Goal: Task Accomplishment & Management: Use online tool/utility

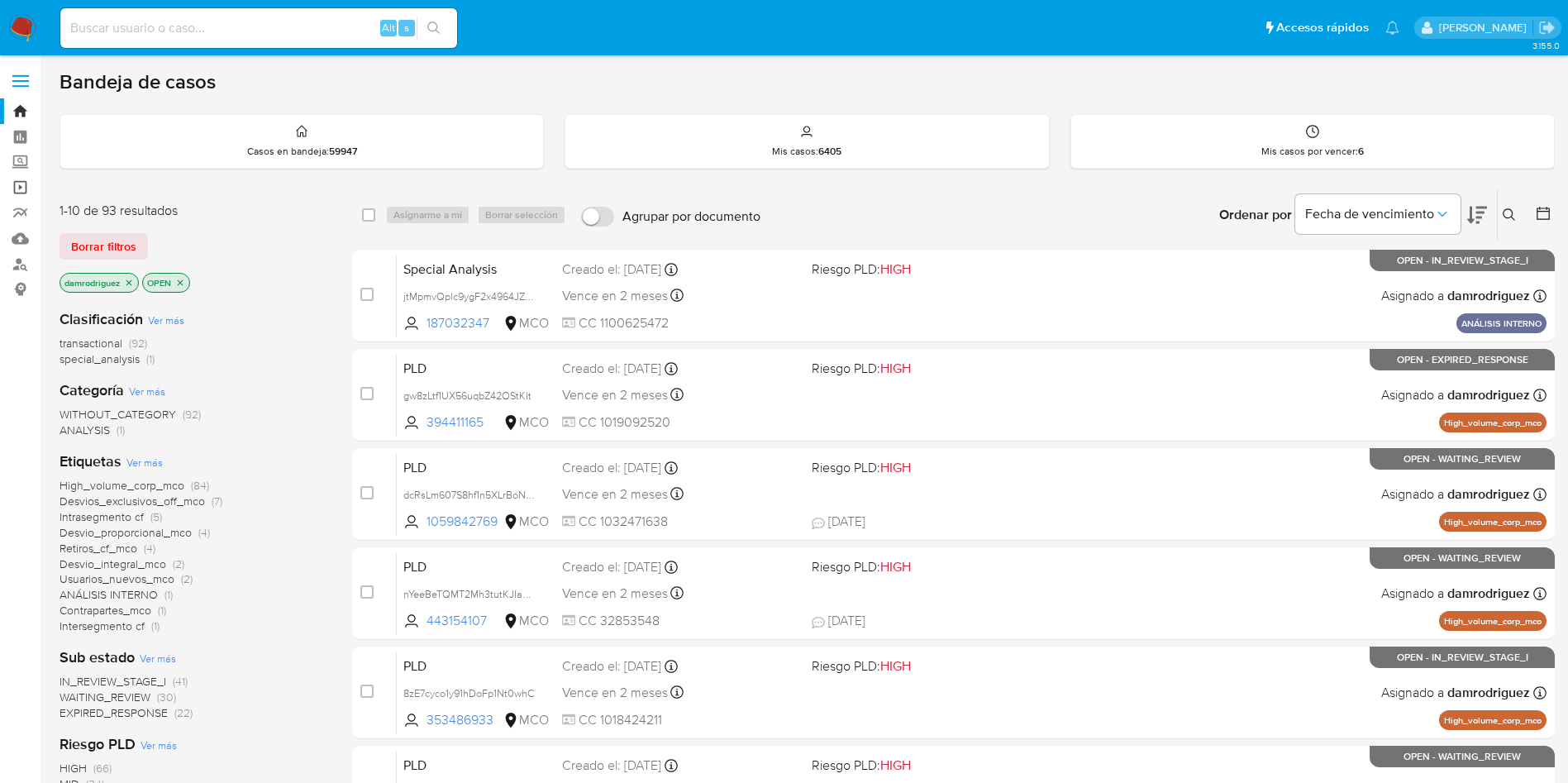
drag, startPoint x: 0, startPoint y: 0, endPoint x: 23, endPoint y: 192, distance: 193.4
click at [304, 31] on input at bounding box center [259, 28] width 397 height 22
paste input "348011544"
type input "348011544"
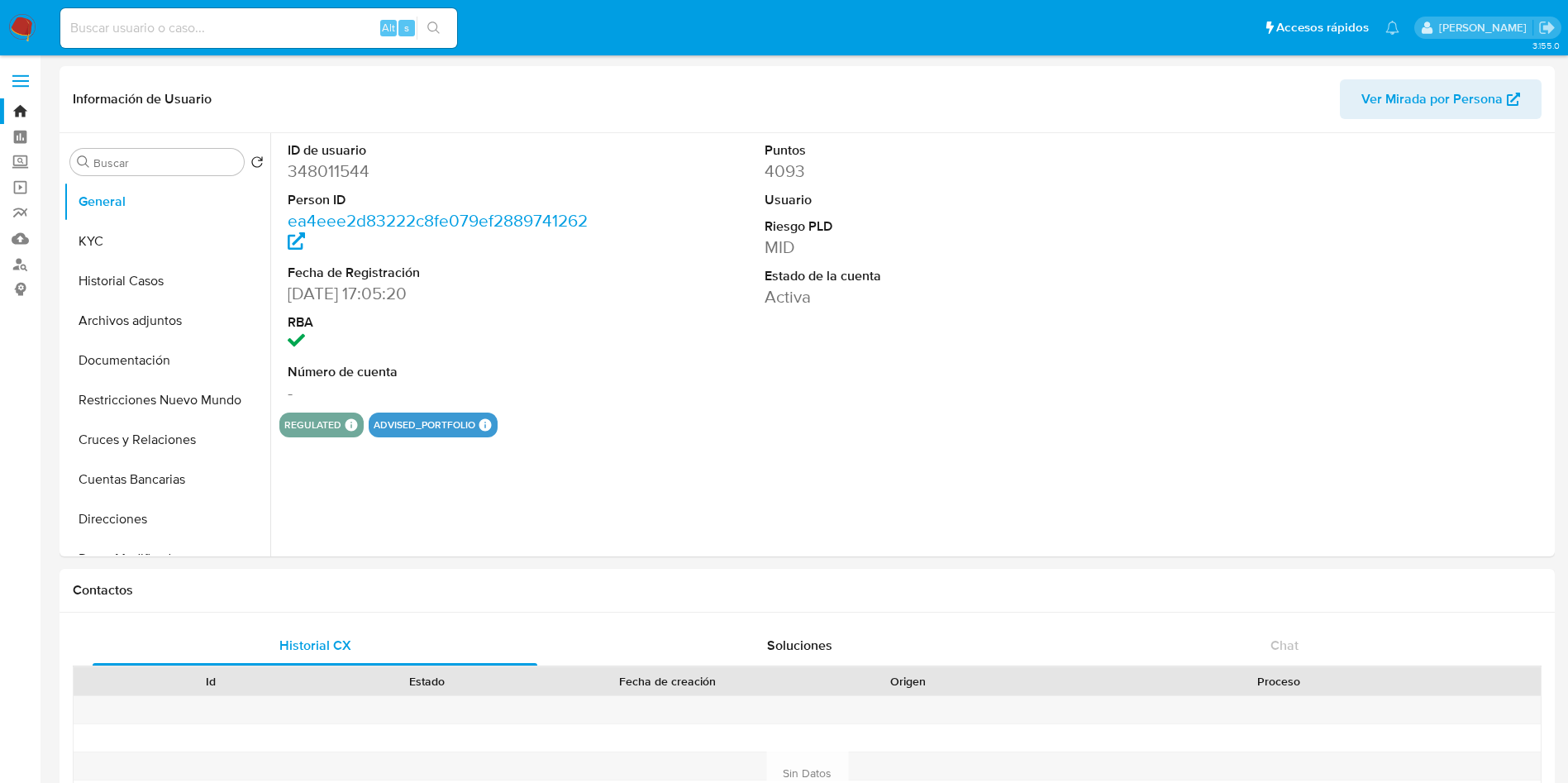
select select "10"
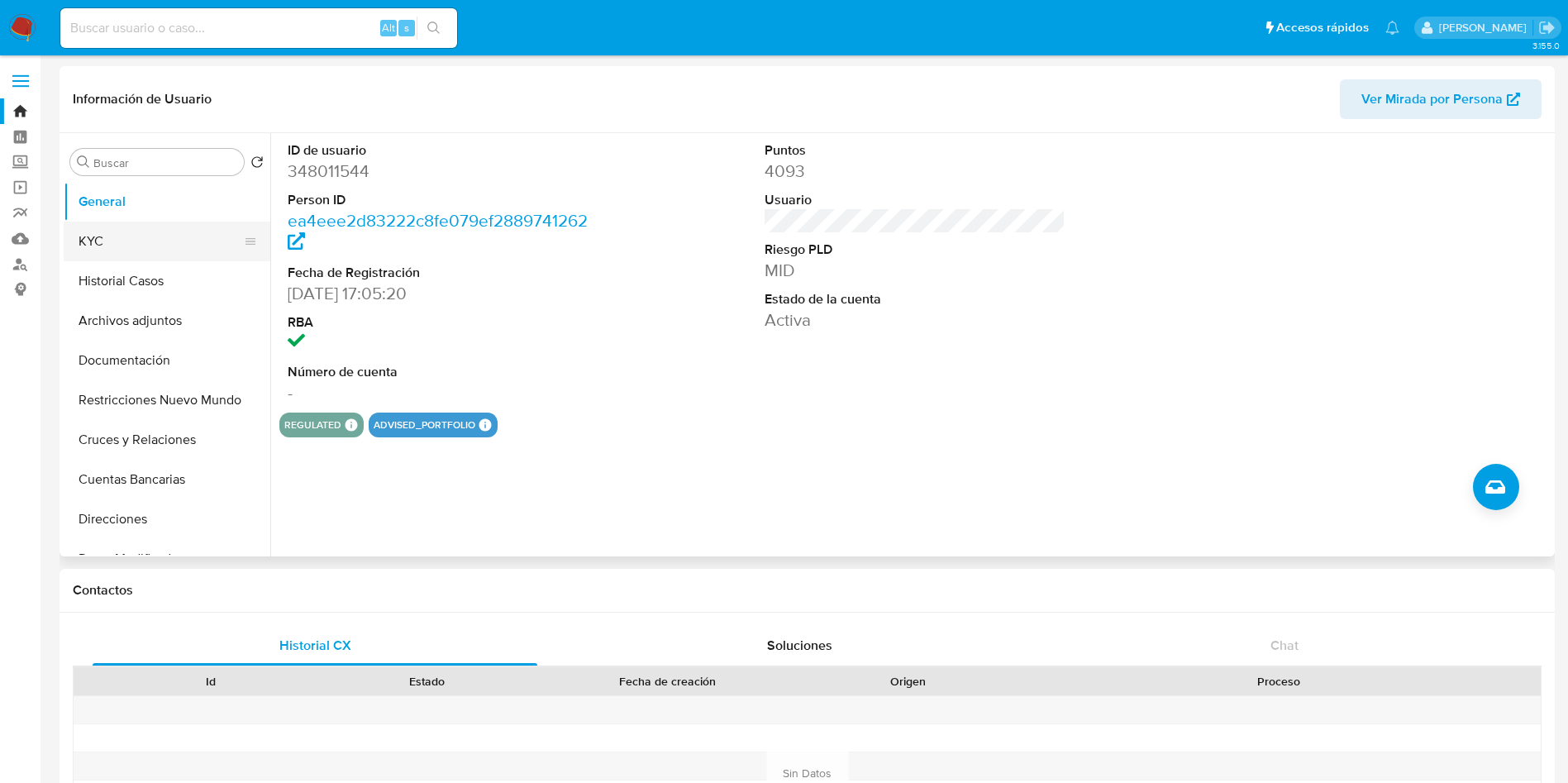
click at [91, 243] on button "KYC" at bounding box center [160, 241] width 193 height 39
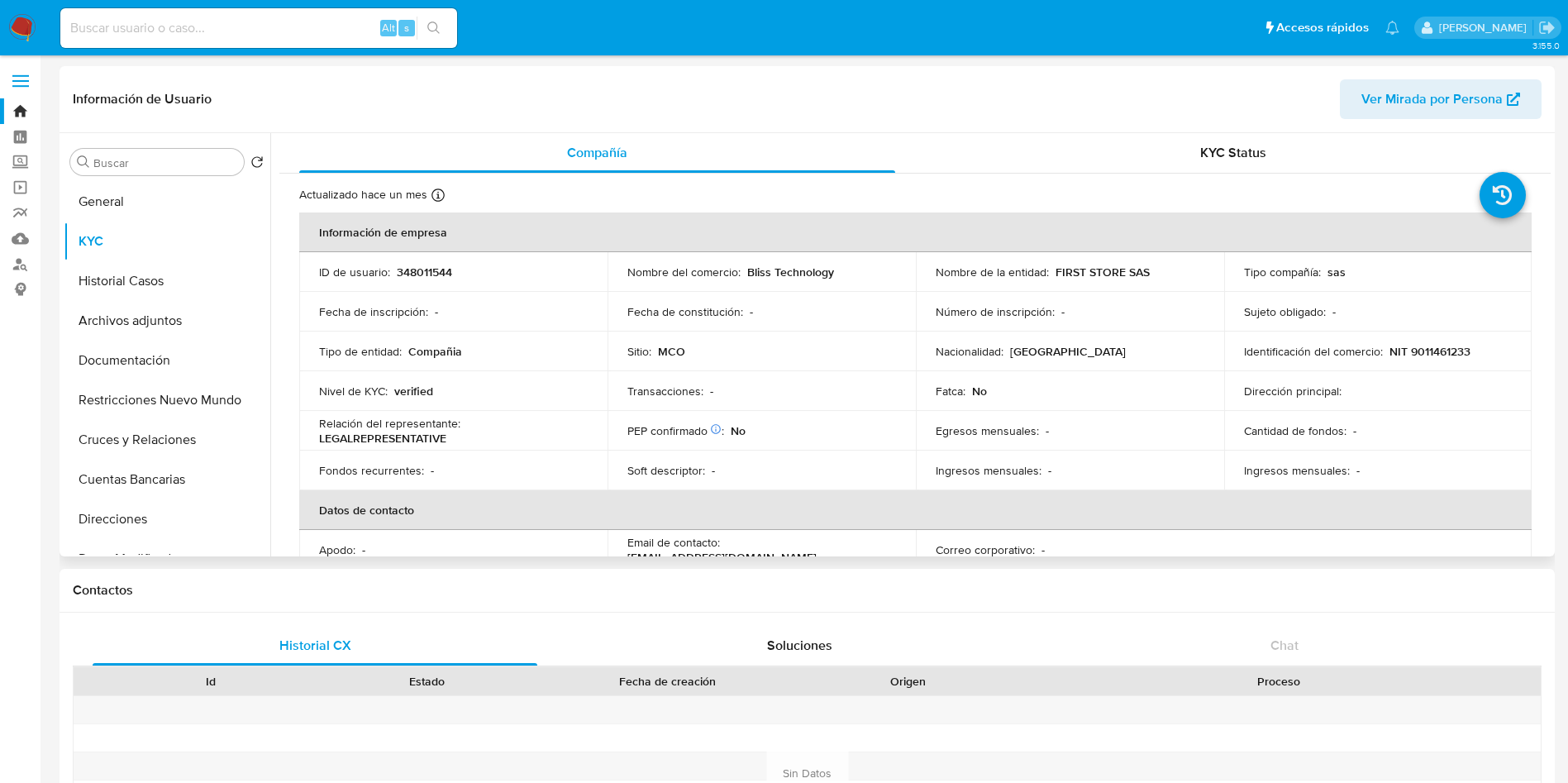
click at [1431, 348] on p "NIT 9011461233" at bounding box center [1430, 351] width 81 height 15
copy p "9011461233"
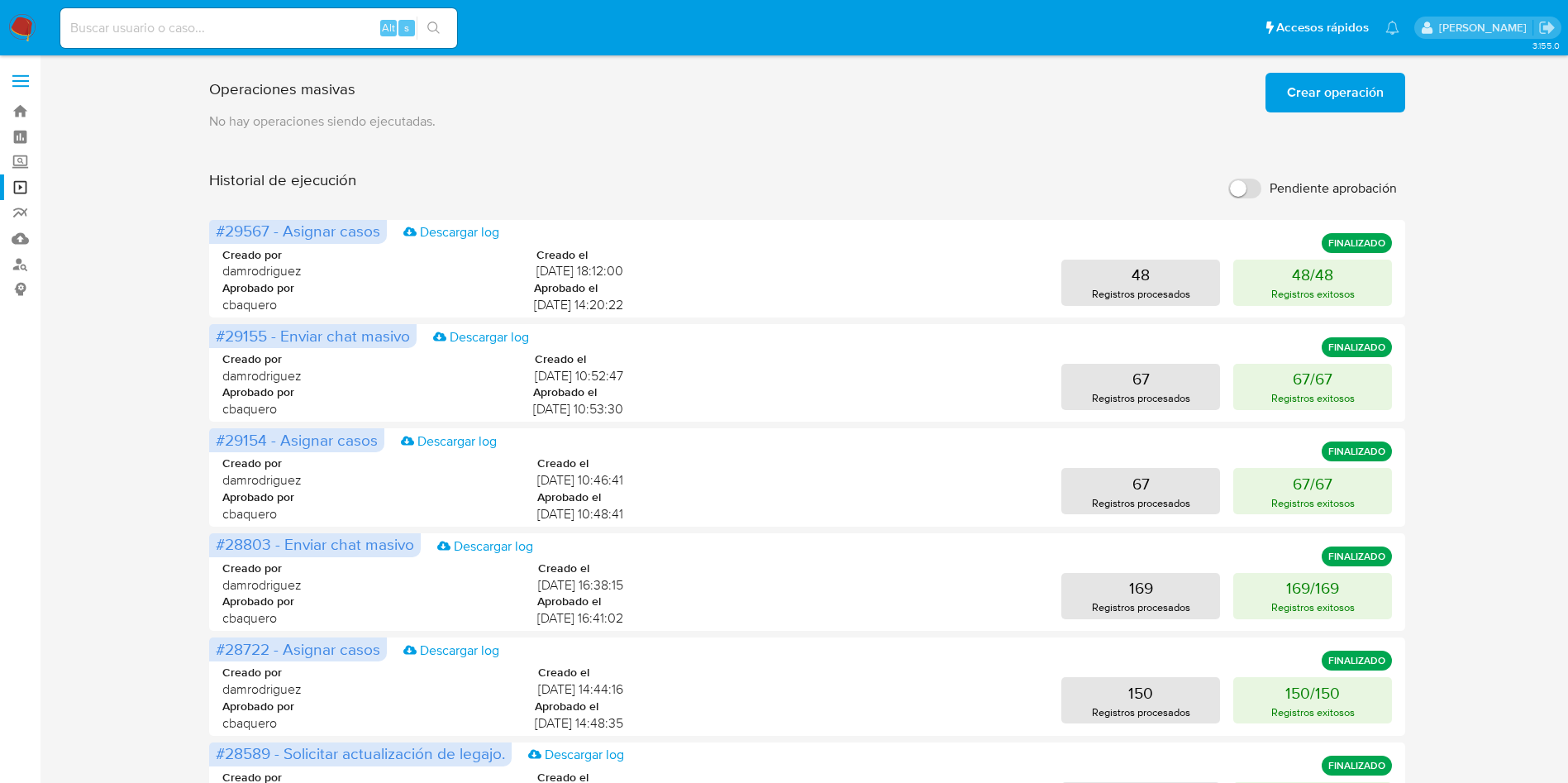
click at [1342, 101] on span "Crear operación" at bounding box center [1335, 93] width 97 height 37
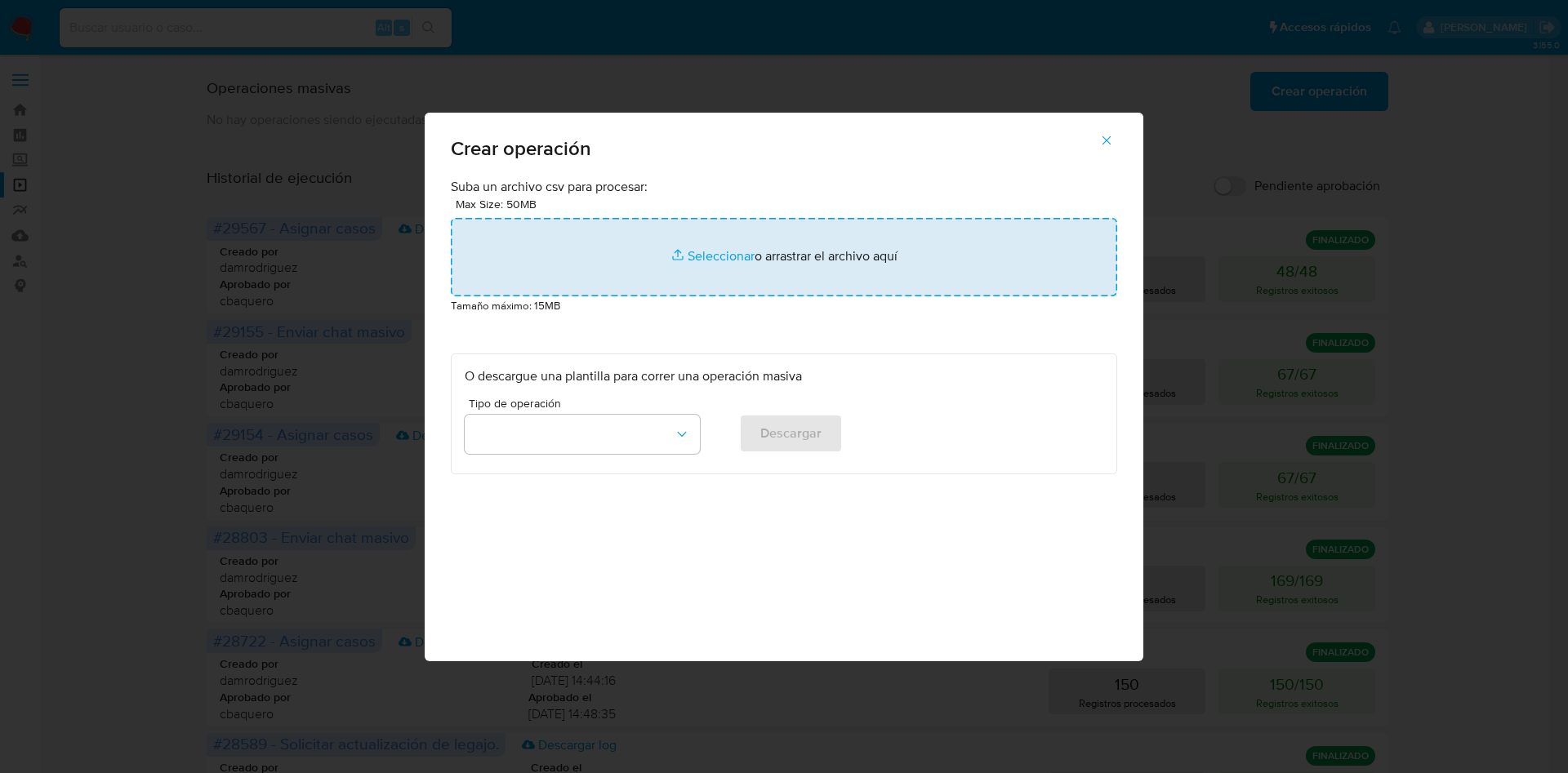
click at [654, 244] on input "file" at bounding box center [784, 257] width 666 height 79
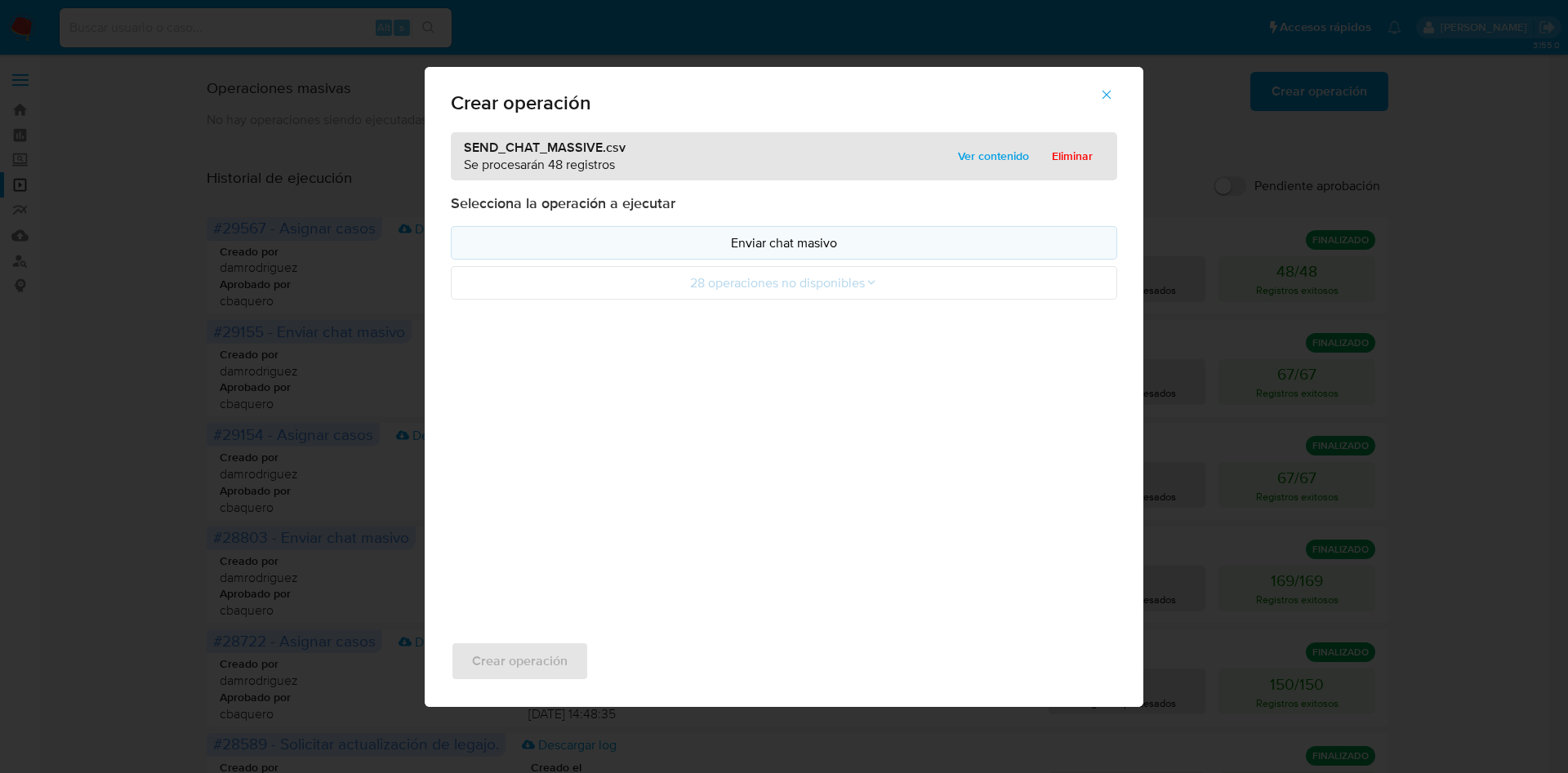
click at [741, 238] on p "Enviar chat masivo" at bounding box center [784, 243] width 638 height 19
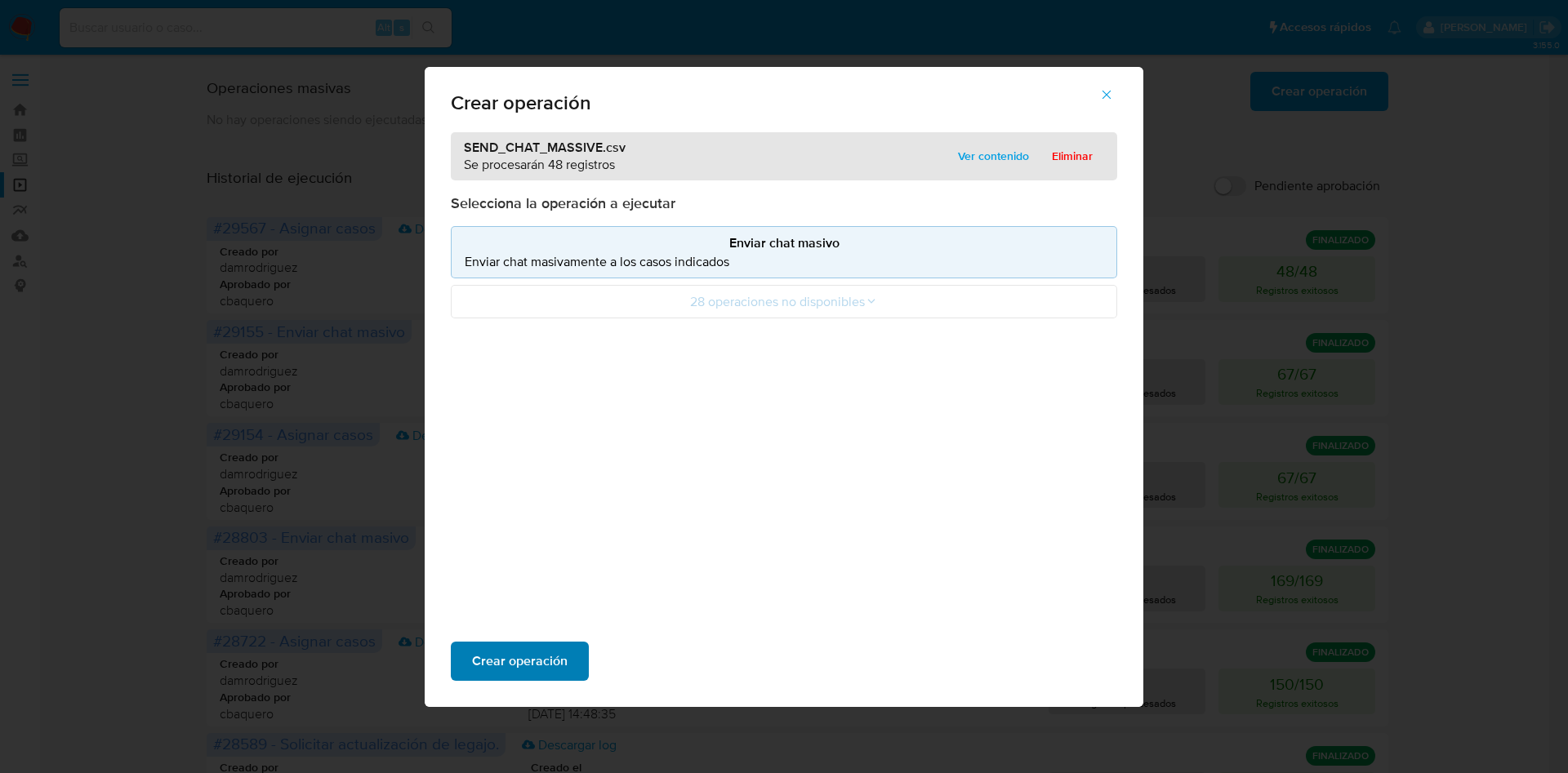
click at [520, 649] on span "Crear operación" at bounding box center [519, 662] width 96 height 36
